Goal: Communication & Community: Answer question/provide support

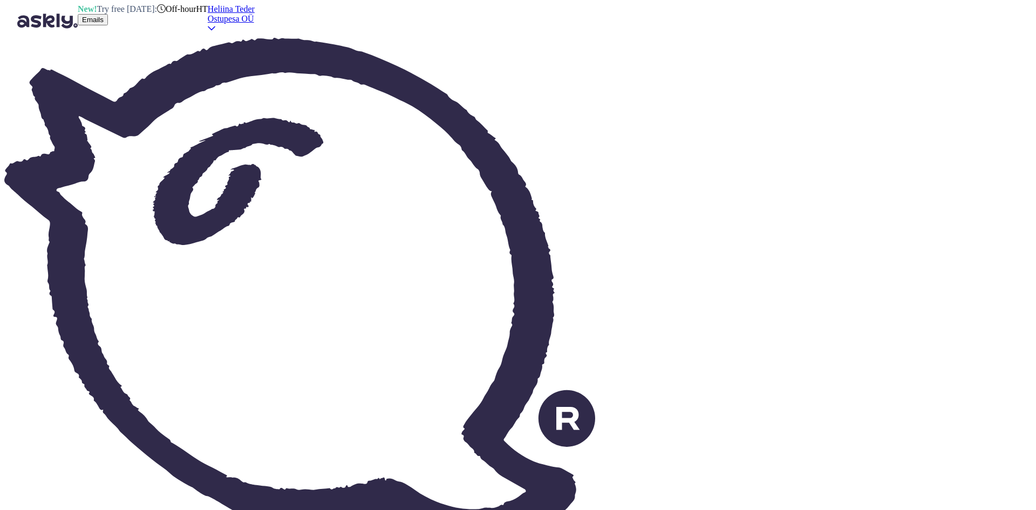
paste textarea "[URL][DOMAIN_NAME]"
type textarea "Tere! [PERSON_NAME] just uue tellimuse, millega saate liituda siin: [URL][DOMAI…"
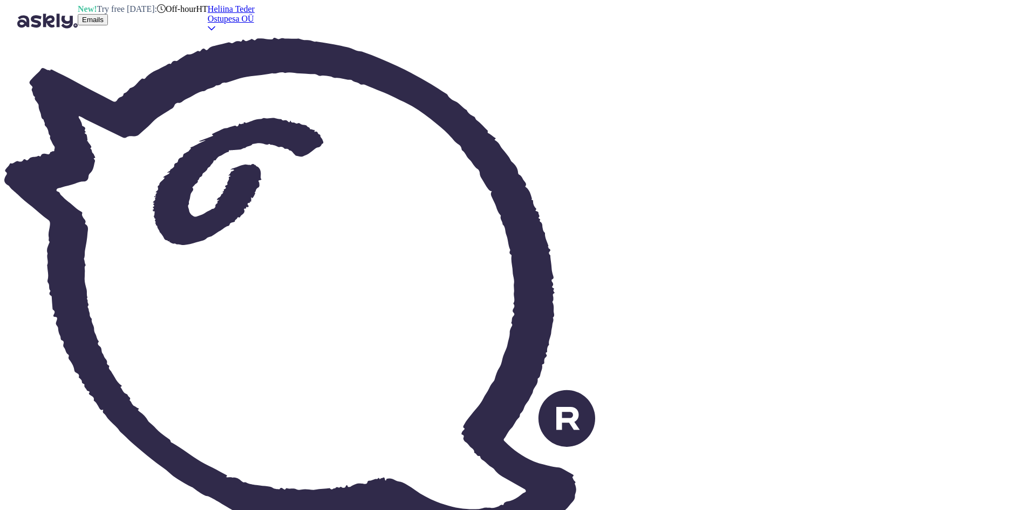
drag, startPoint x: 949, startPoint y: 230, endPoint x: 870, endPoint y: 230, distance: 78.2
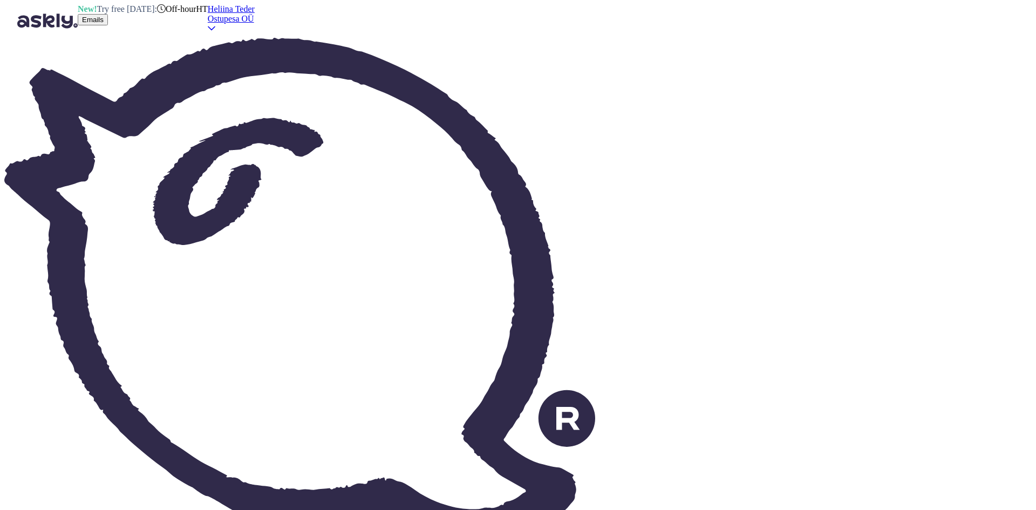
copy p "[EMAIL_ADDRESS][DOMAIN_NAME]"
type textarea "Tere! Palume arvestada, et tegemist on ettetellitava kaubaga seega tarneaeg on …"
